Goal: Contribute content: Contribute content

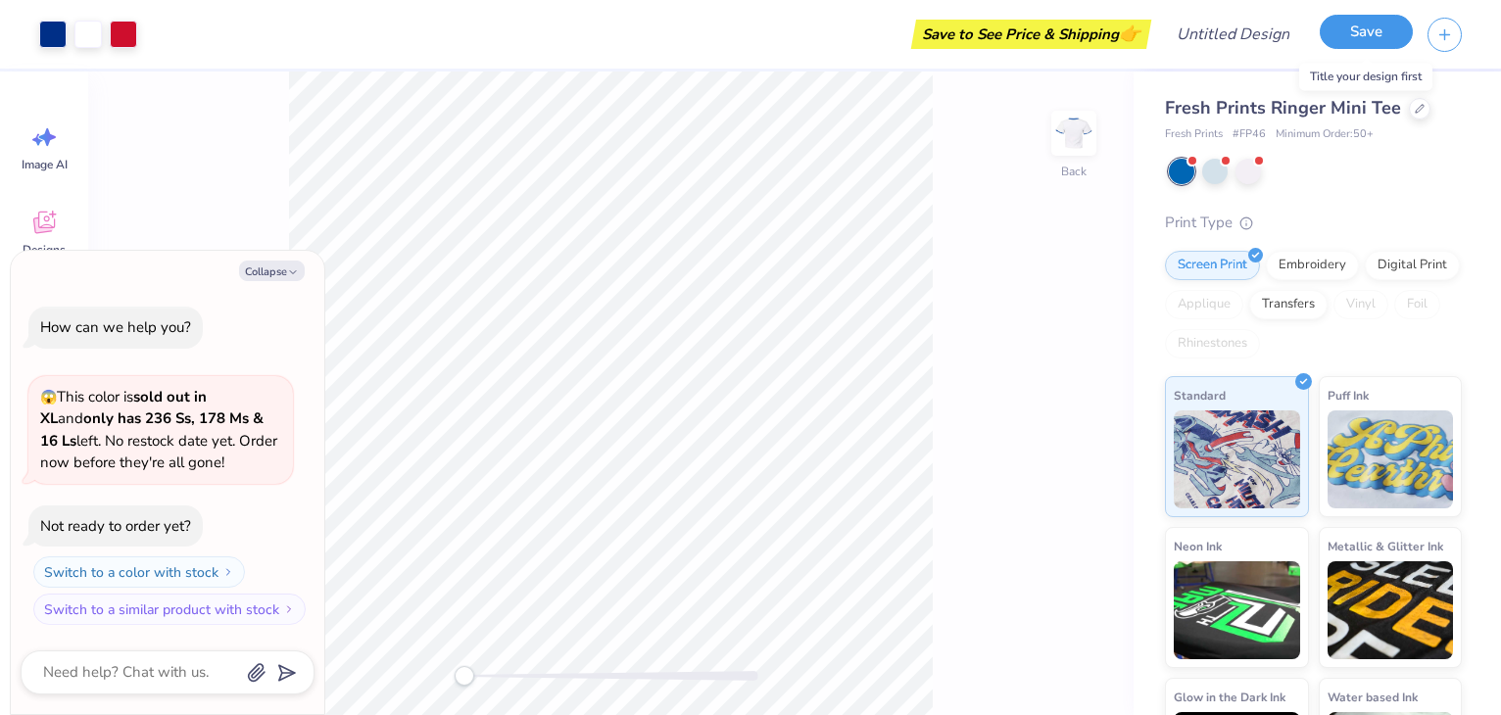
click at [1352, 40] on button "Save" at bounding box center [1366, 32] width 93 height 34
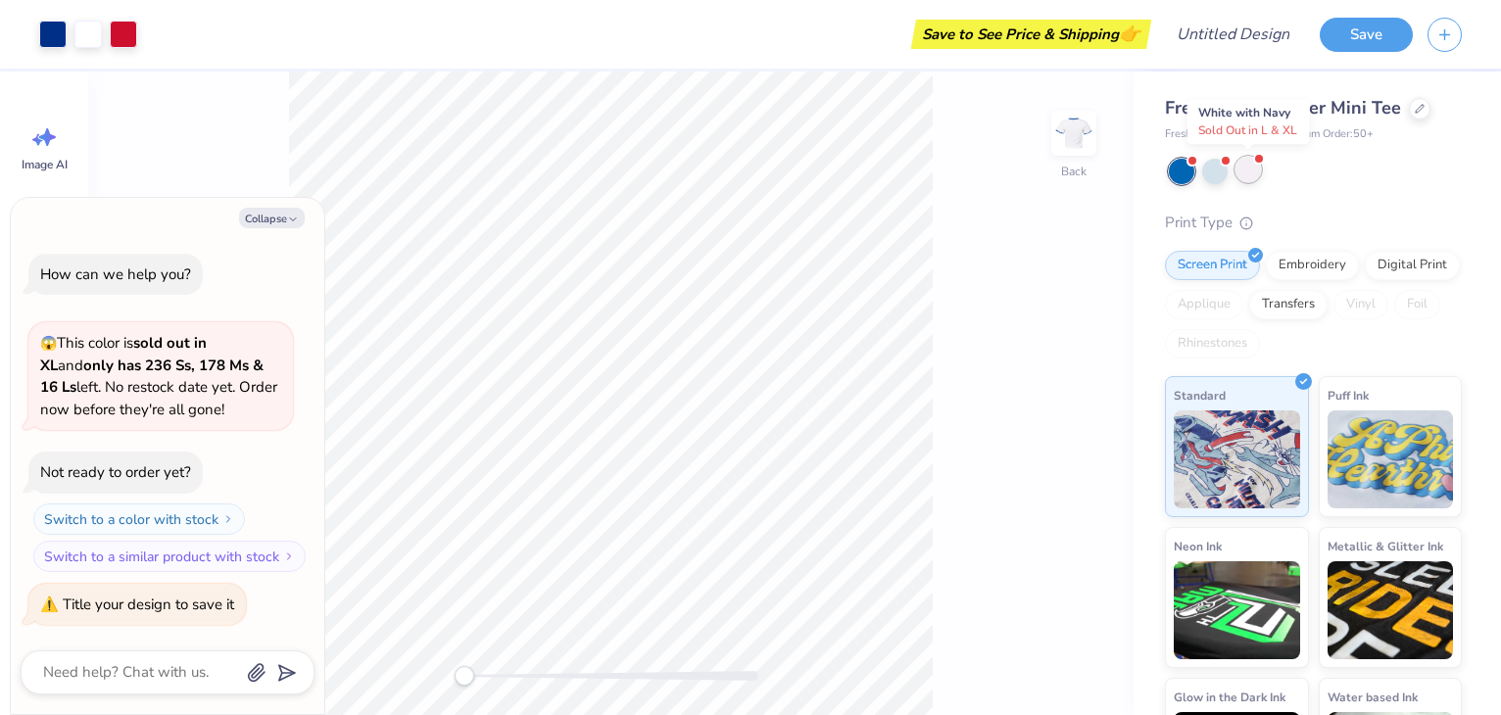
click at [1242, 169] on div at bounding box center [1247, 169] width 25 height 25
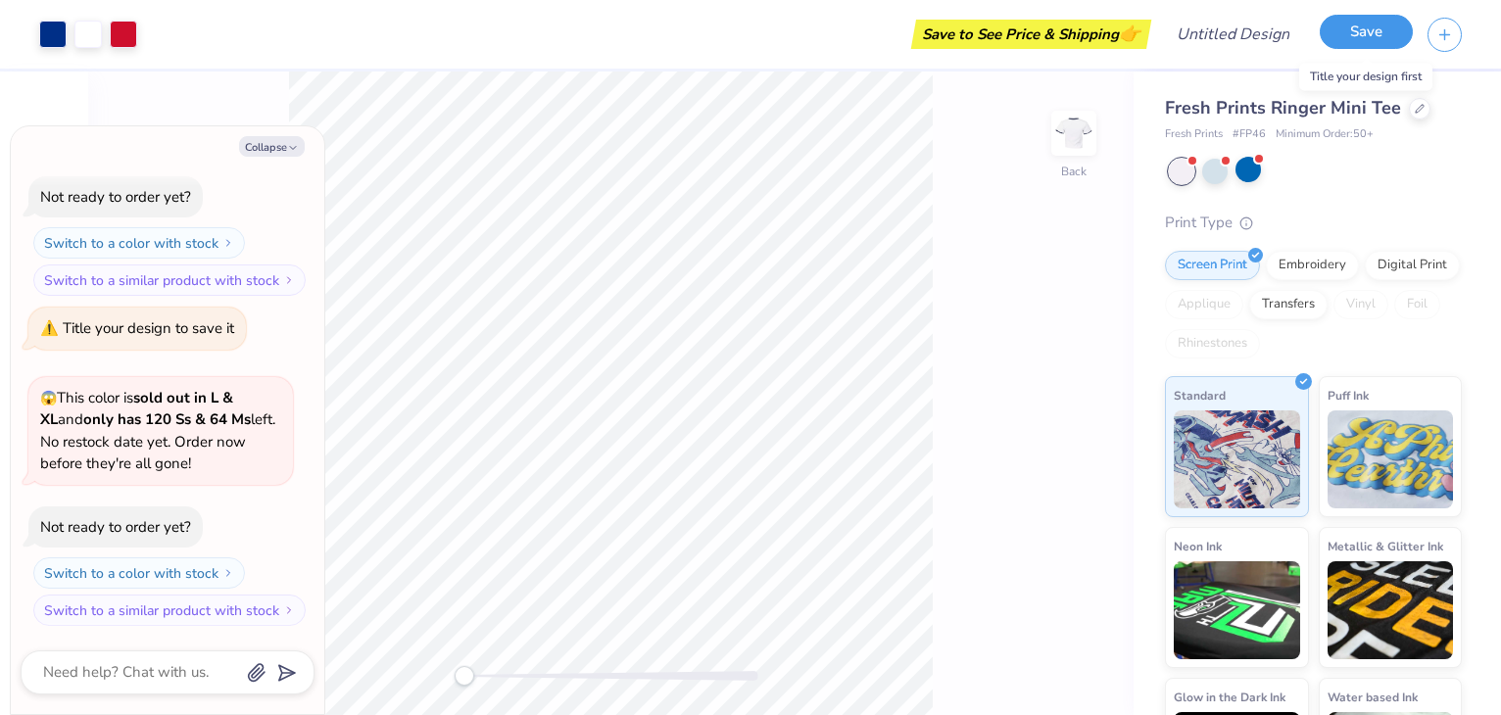
click at [1348, 40] on button "Save" at bounding box center [1366, 32] width 93 height 34
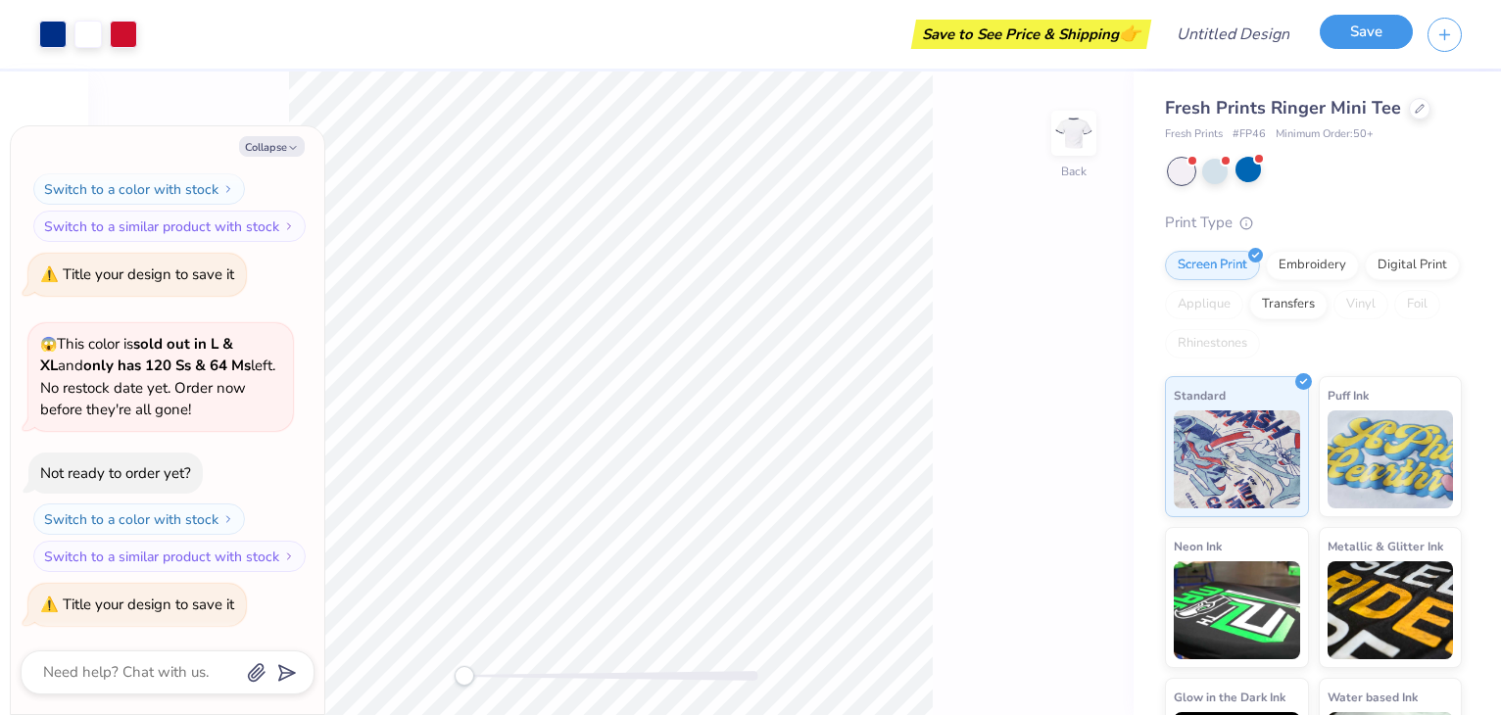
click at [1348, 40] on button "Save" at bounding box center [1366, 32] width 93 height 34
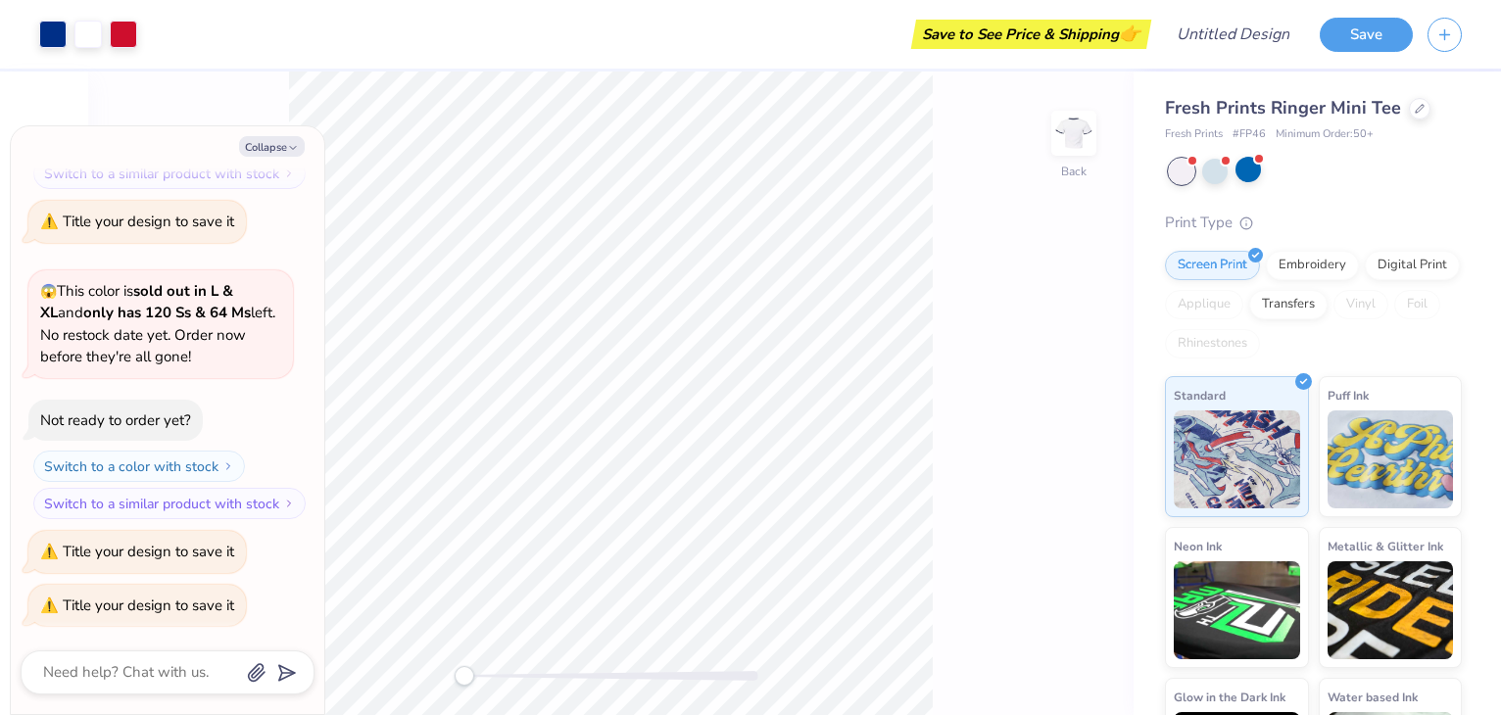
type textarea "x"
drag, startPoint x: 1211, startPoint y: 65, endPoint x: 1221, endPoint y: 39, distance: 27.3
click at [1221, 39] on div "Design Title" at bounding box center [1233, 34] width 144 height 69
click at [1221, 39] on input "Design Title" at bounding box center [1257, 34] width 96 height 39
type input "g"
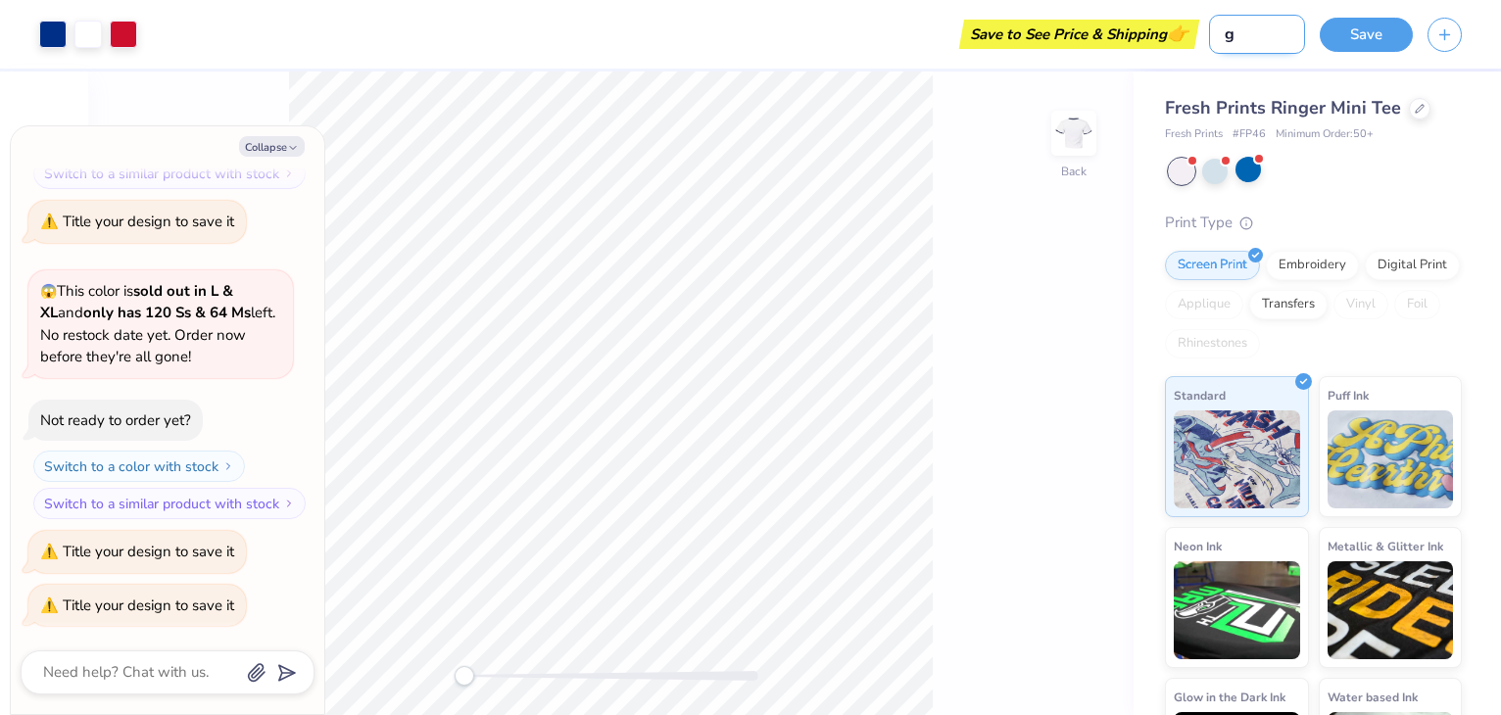
type textarea "x"
type input "ga"
type textarea "x"
type input "gam"
type textarea "x"
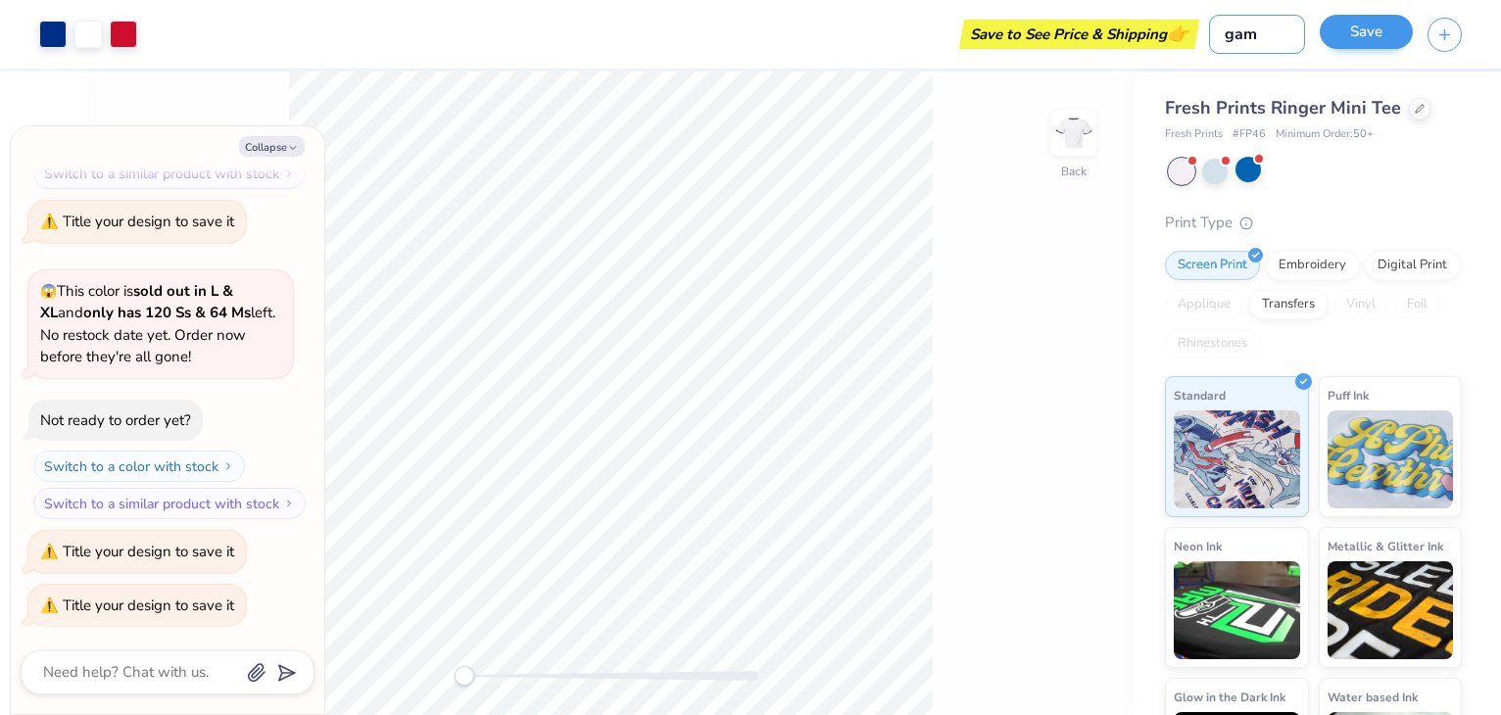
type input "gam"
click at [1352, 29] on button "Save" at bounding box center [1366, 32] width 93 height 34
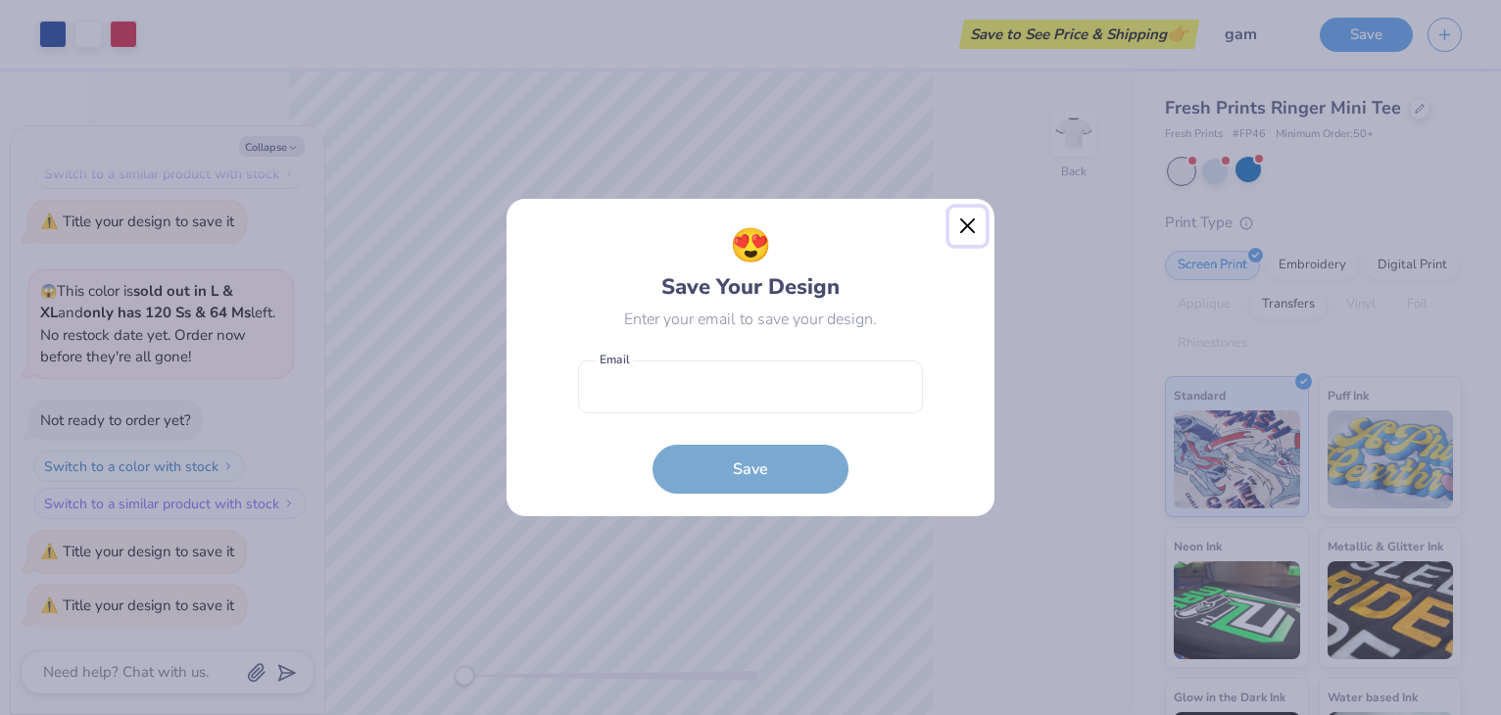
click at [964, 222] on button "Close" at bounding box center [967, 226] width 37 height 37
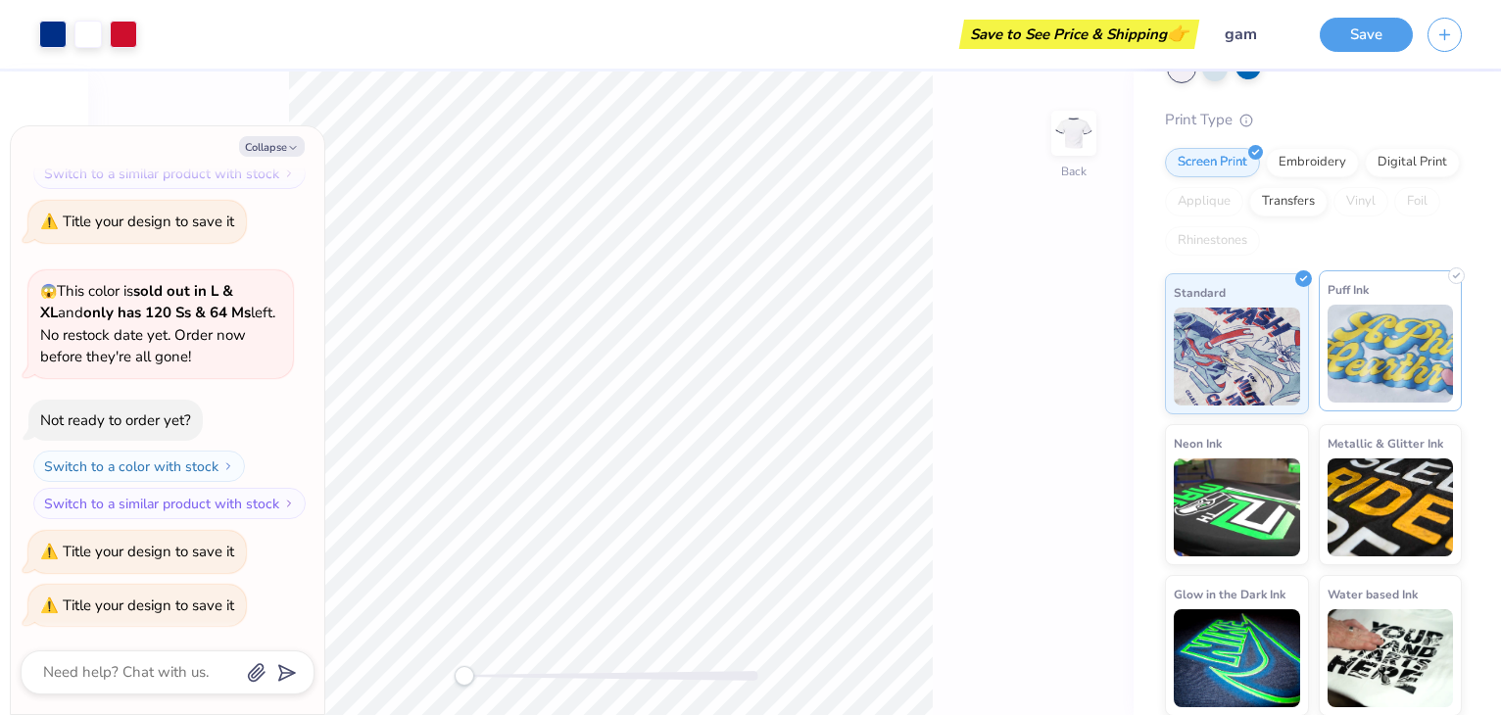
scroll to position [0, 0]
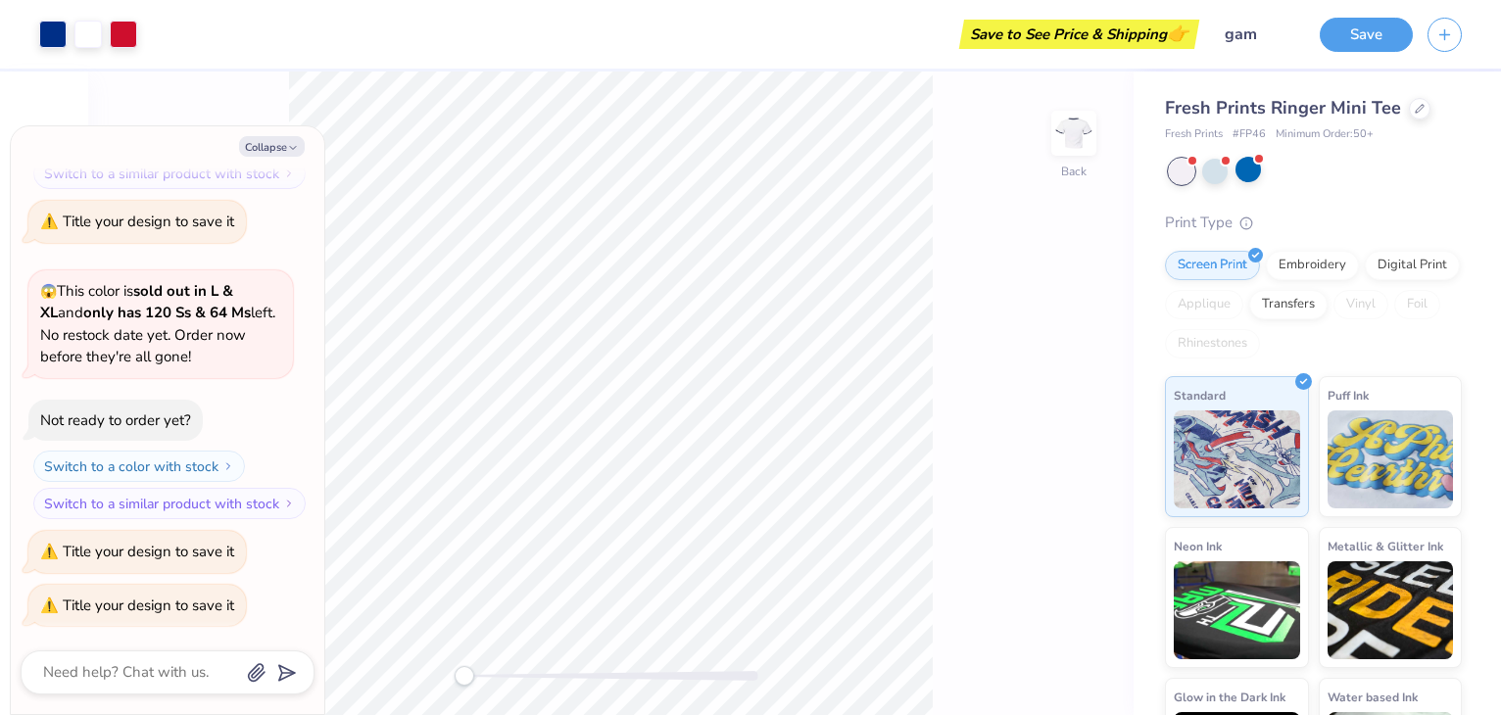
click at [1177, 37] on span "👉" at bounding box center [1178, 34] width 22 height 24
click at [1117, 37] on div "Save to See Price & Shipping 👉" at bounding box center [1079, 34] width 230 height 29
click at [76, 96] on div "Image AI Designs Add Text Upload Greek Clipart & logos Decorate" at bounding box center [44, 394] width 88 height 644
type textarea "x"
